Goal: Book appointment/travel/reservation

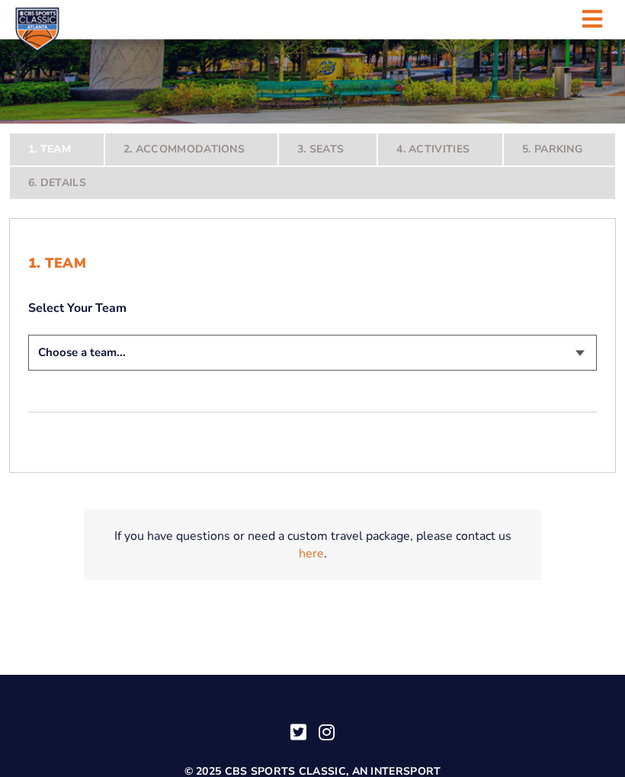
scroll to position [282, 0]
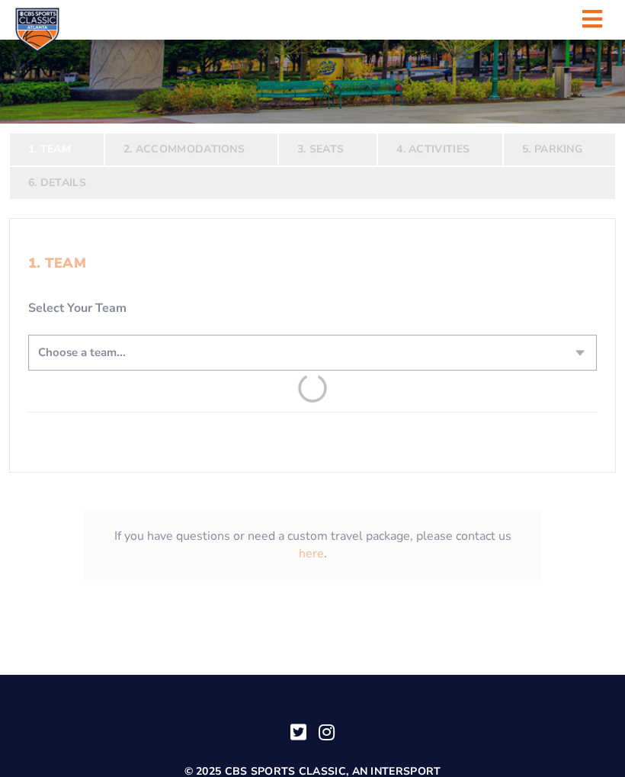
click at [580, 351] on form "[US_STATE] [US_STATE] Travel Package [US_STATE][GEOGRAPHIC_DATA] [US_STATE] Sta…" at bounding box center [312, 172] width 625 height 908
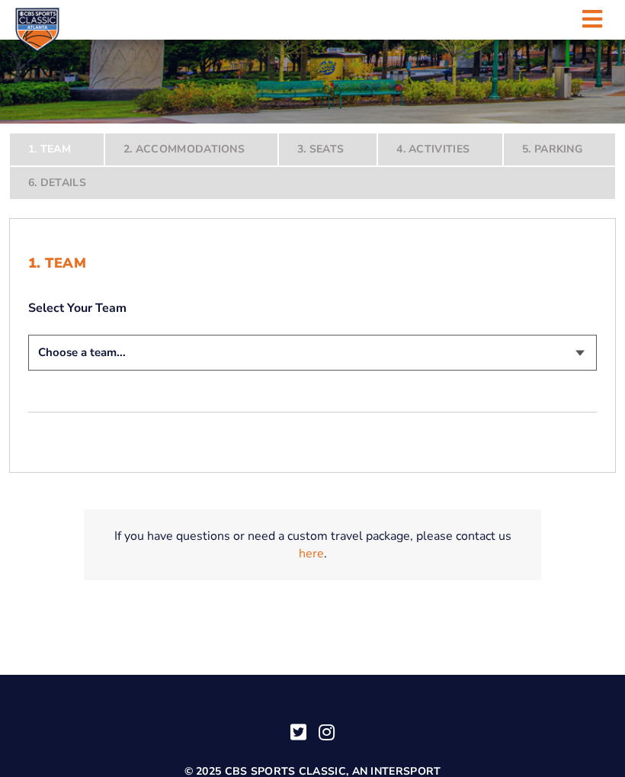
click at [570, 351] on select "Choose a team... [US_STATE] Wildcats [US_STATE] State Buckeyes [US_STATE] Tar H…" at bounding box center [312, 353] width 569 height 36
select select "12756"
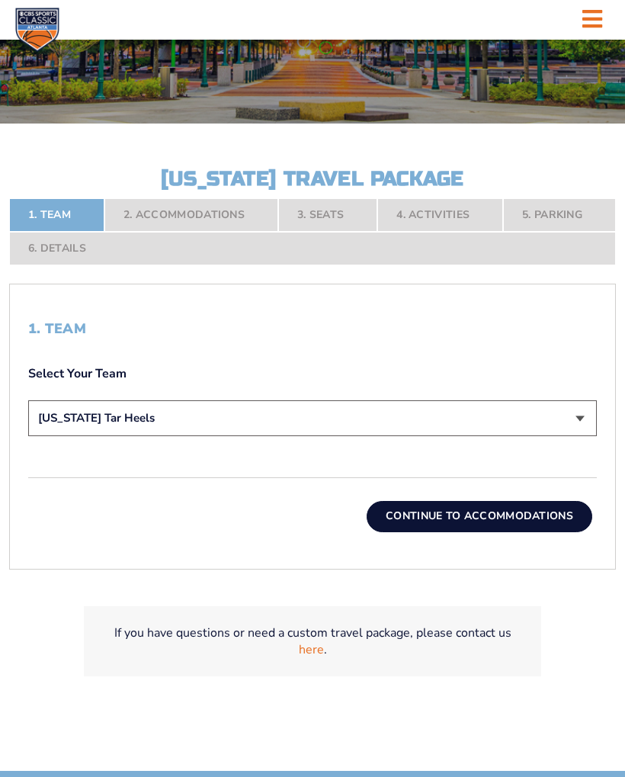
click at [472, 530] on button "Continue To Accommodations" at bounding box center [480, 516] width 226 height 30
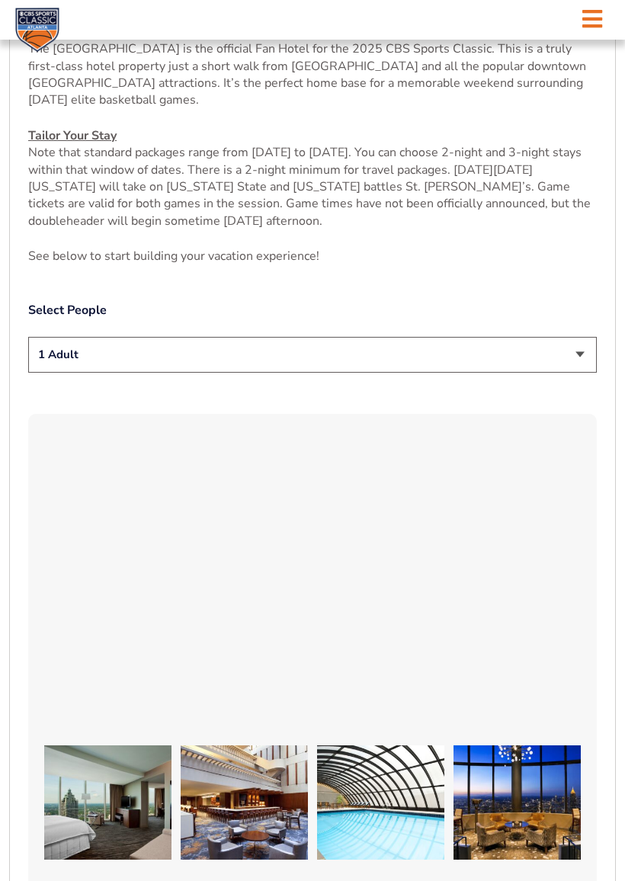
scroll to position [741, 0]
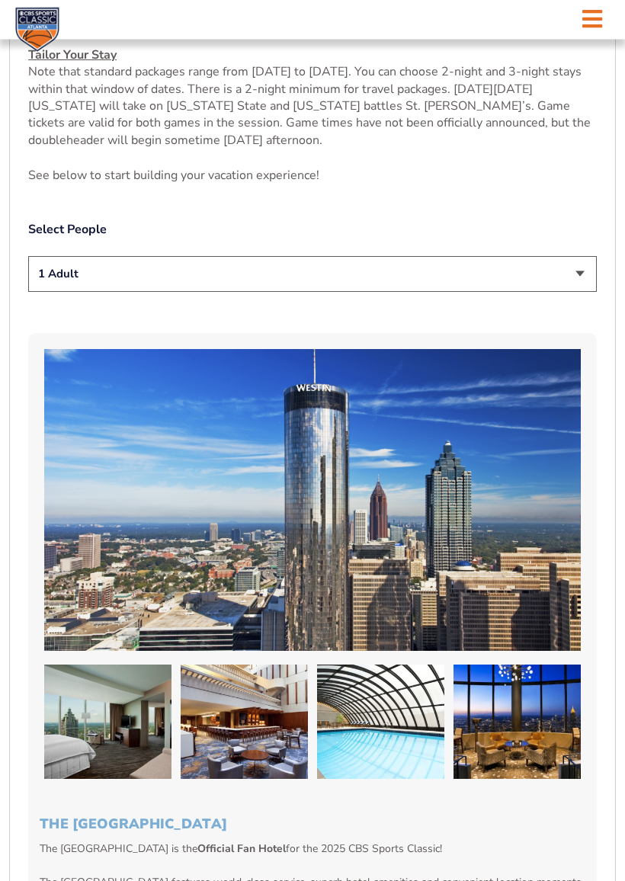
click at [585, 292] on select "1 Adult 2 Adults 3 Adults 4 Adults 2 Adults + 1 Child 2 Adults + 2 Children 2 A…" at bounding box center [312, 275] width 569 height 36
select select "2 Adults"
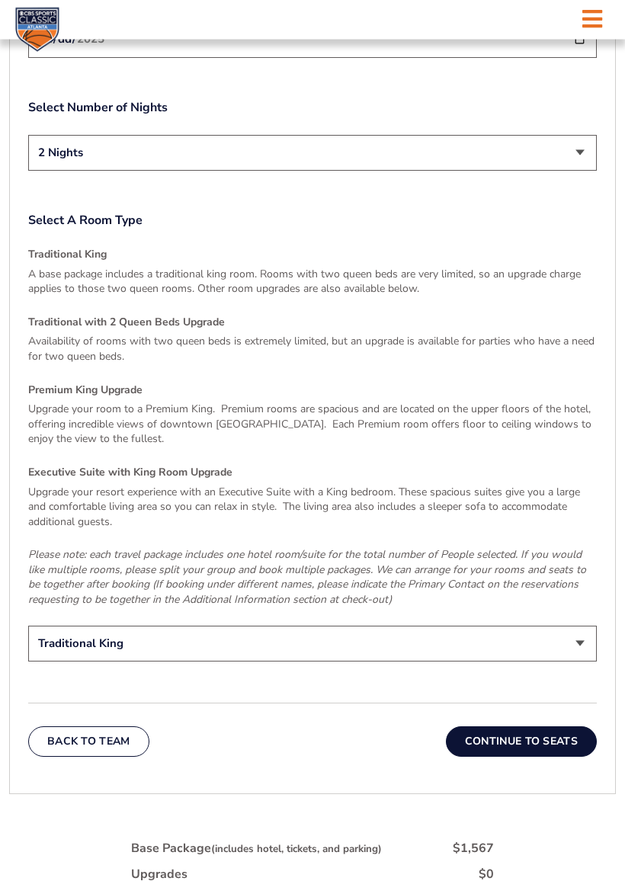
scroll to position [2065, 0]
click at [83, 255] on div "Traditional King A base package includes a traditional king room. Rooms with tw…" at bounding box center [312, 427] width 569 height 360
click at [517, 725] on button "Continue To Seats" at bounding box center [521, 740] width 151 height 30
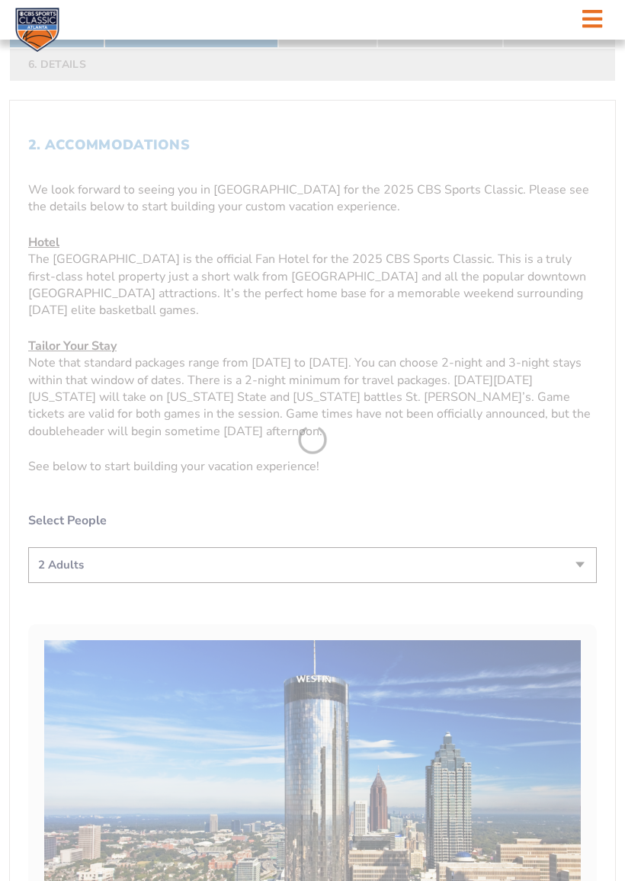
scroll to position [396, 0]
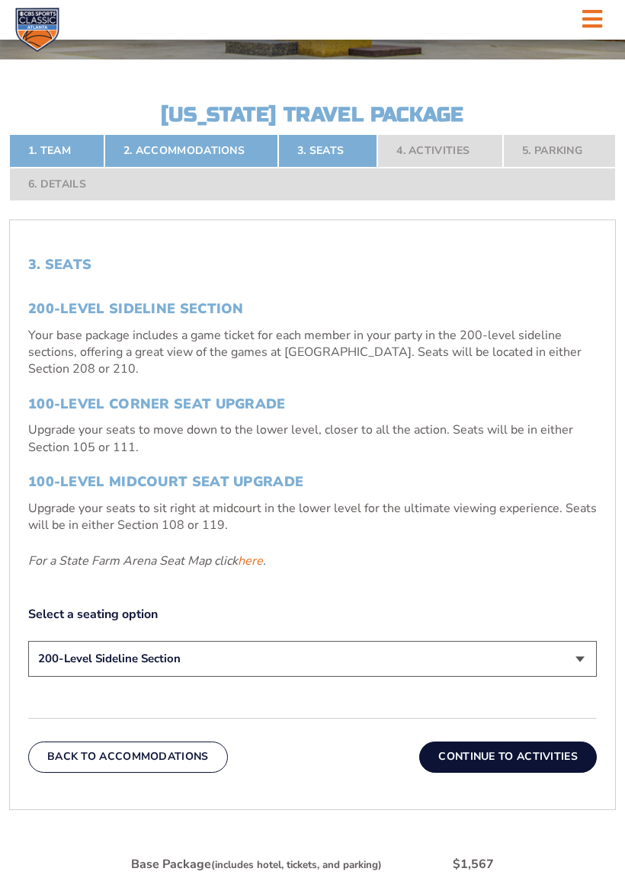
click at [511, 768] on button "Continue To Activities" at bounding box center [508, 756] width 178 height 30
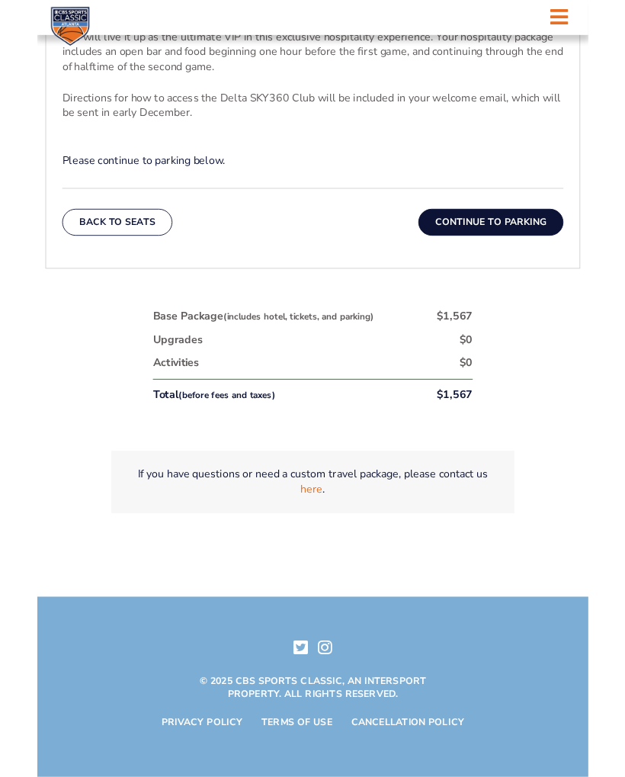
scroll to position [709, 0]
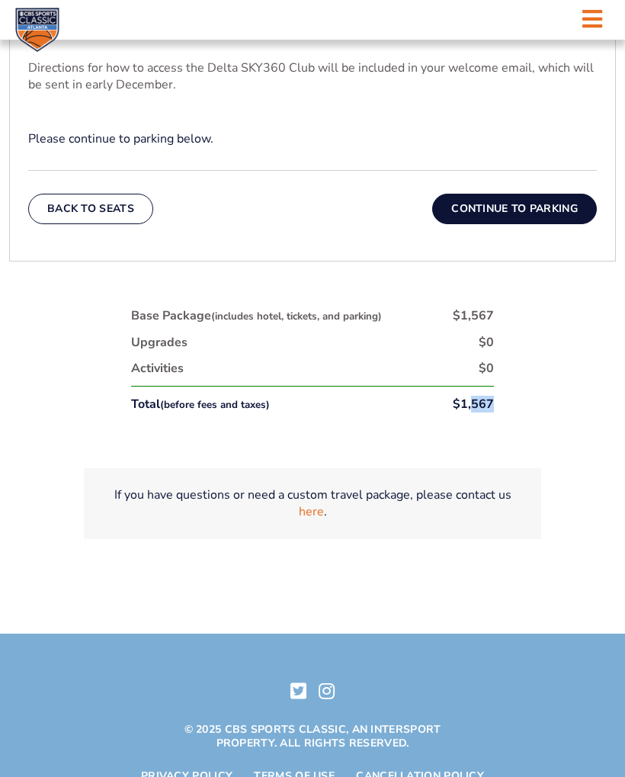
click at [556, 424] on div "1. Team 2. Accommodations 3. Seats 4. Activities 5. Parking 6. Details 1. Team …" at bounding box center [312, 172] width 625 height 823
click at [555, 224] on button "Continue To Parking" at bounding box center [514, 209] width 165 height 30
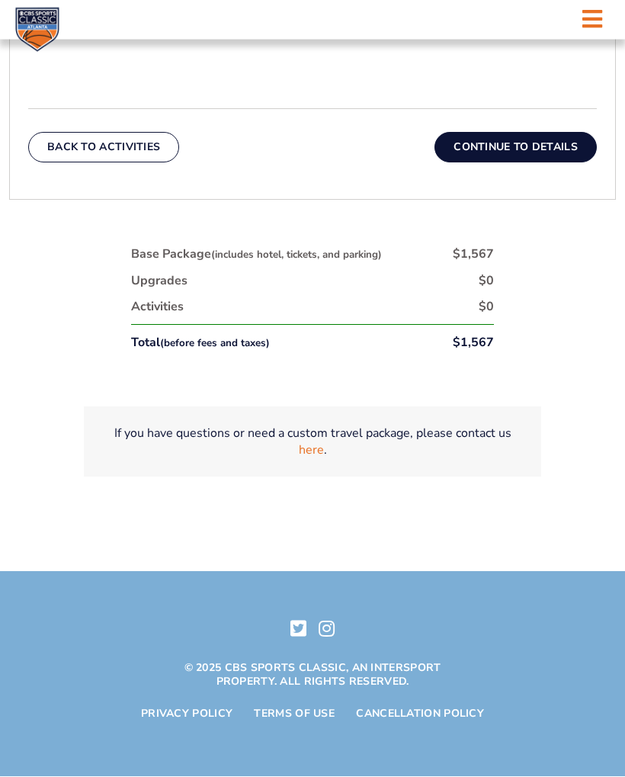
scroll to position [711, 0]
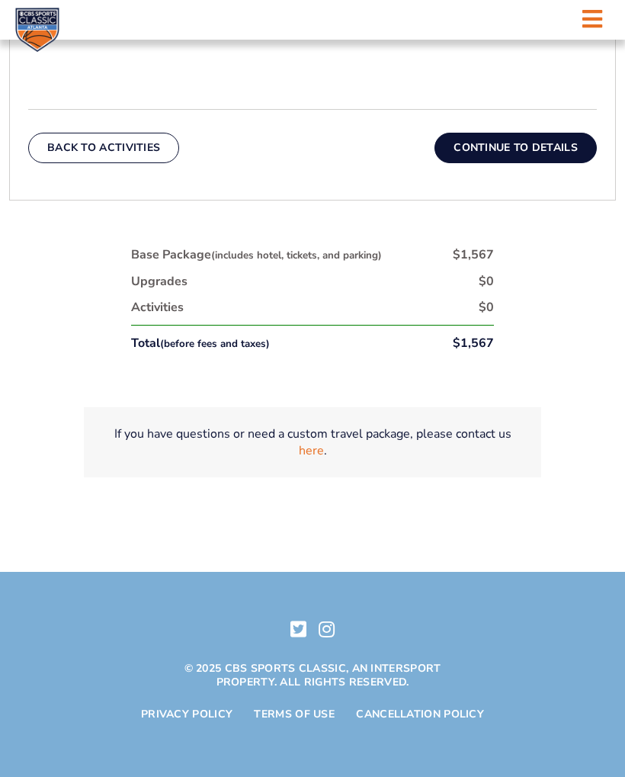
click at [536, 149] on button "Continue To Details" at bounding box center [515, 148] width 162 height 30
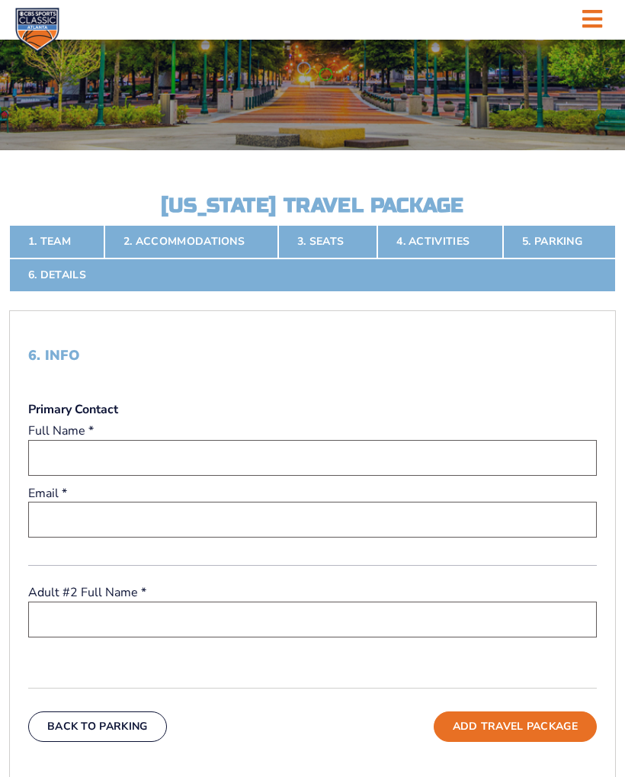
scroll to position [255, 0]
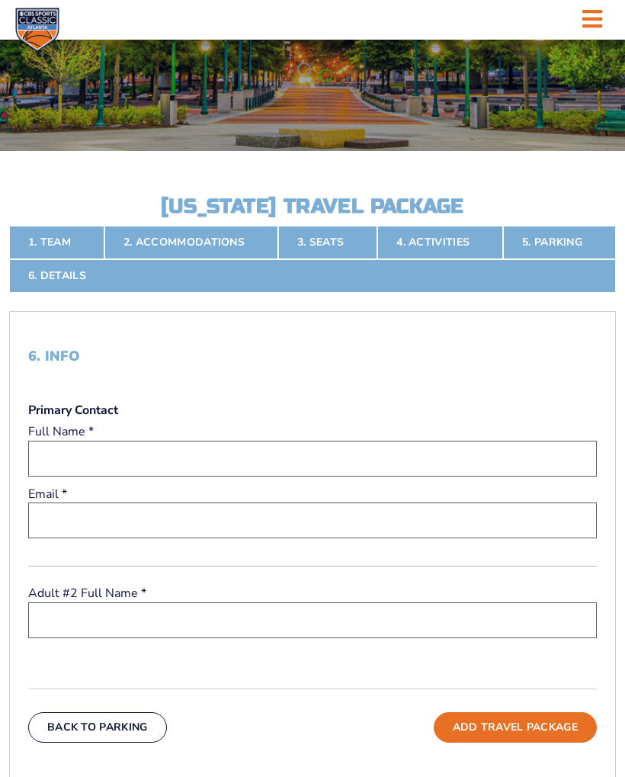
click at [155, 259] on link "2. Accommodations" at bounding box center [191, 243] width 174 height 34
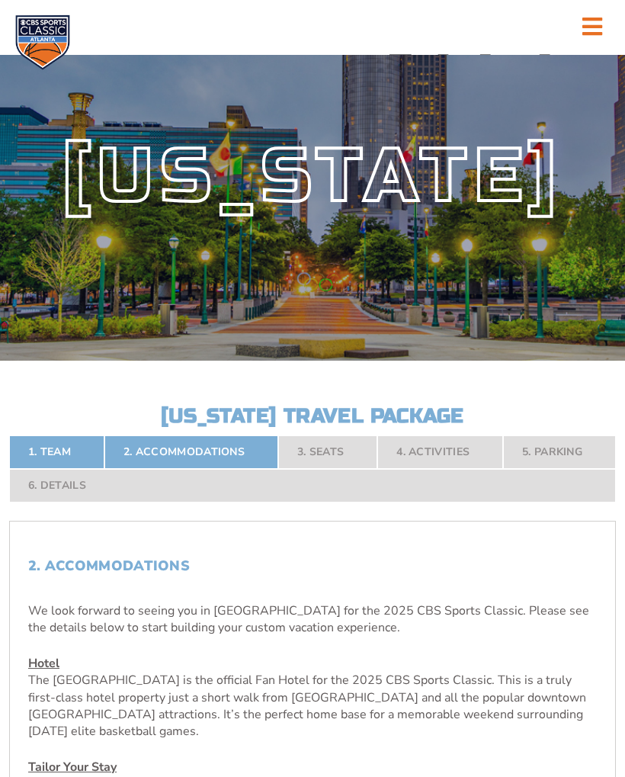
scroll to position [0, 0]
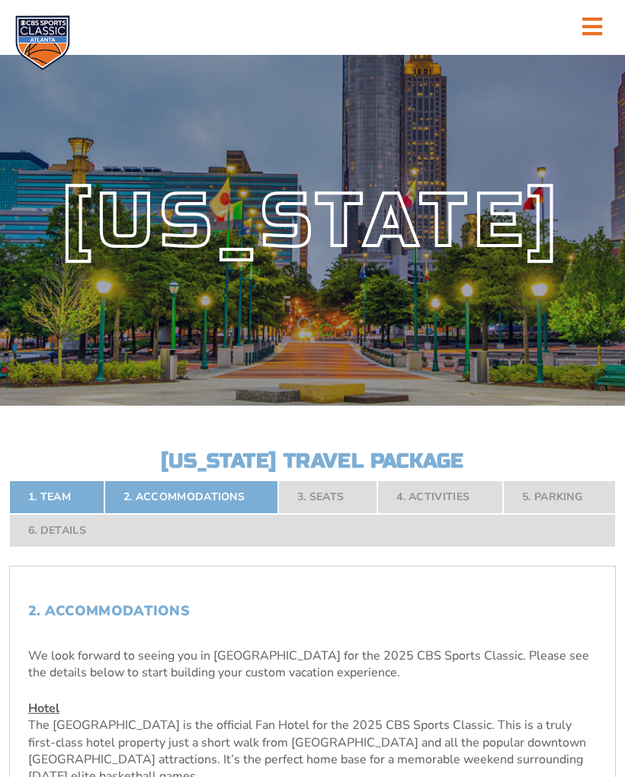
click at [600, 24] on icon at bounding box center [592, 26] width 20 height 23
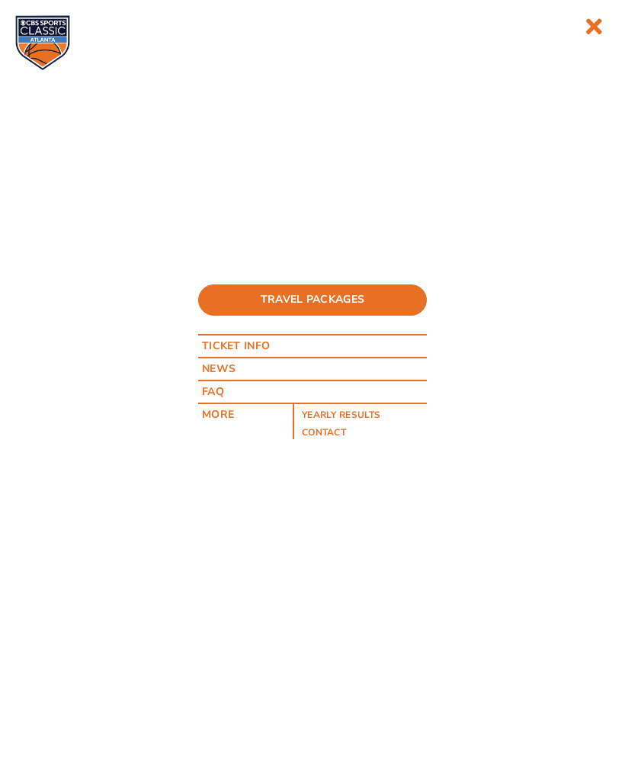
click at [396, 348] on li "Ticket Info" at bounding box center [312, 345] width 229 height 23
click at [258, 344] on link "Ticket Info" at bounding box center [243, 345] width 91 height 21
